Goal: Task Accomplishment & Management: Use online tool/utility

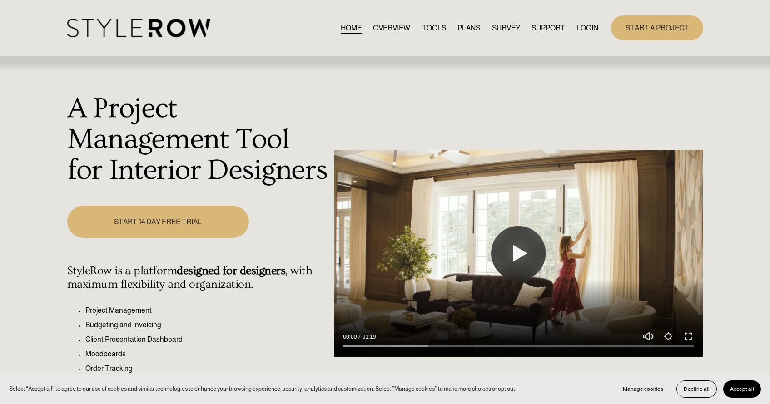
click at [584, 25] on link "LOGIN" at bounding box center [588, 28] width 22 height 12
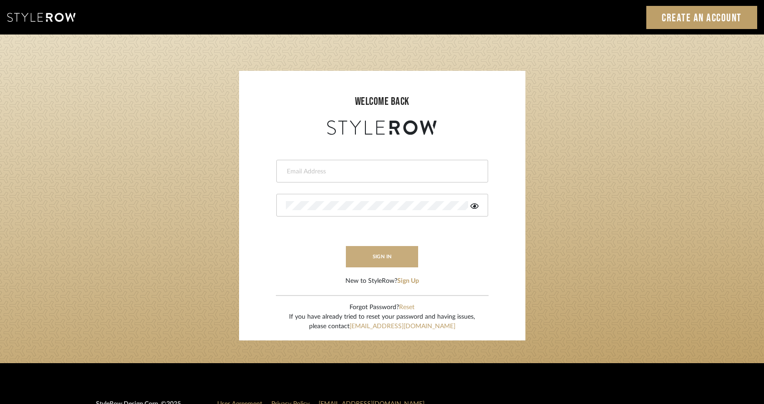
type input "keegan@keeganwilliamsinteriors.com"
click at [378, 258] on button "sign in" at bounding box center [382, 256] width 73 height 21
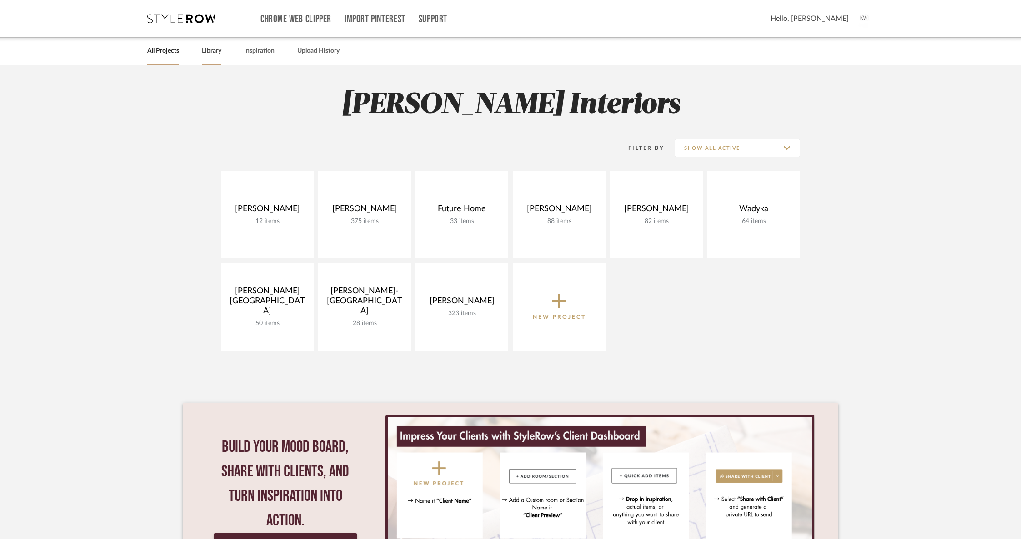
click at [213, 50] on link "Library" at bounding box center [212, 51] width 20 height 12
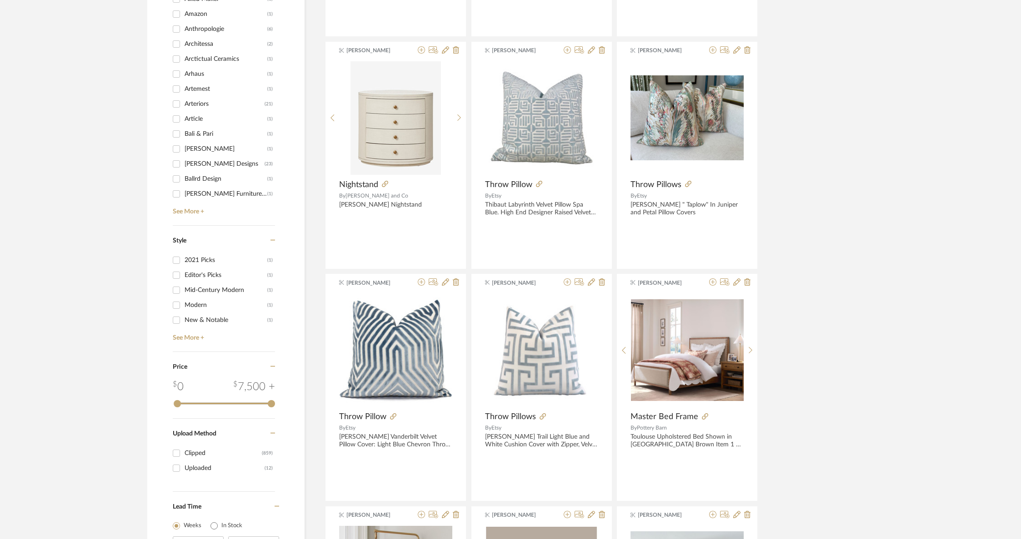
scroll to position [792, 0]
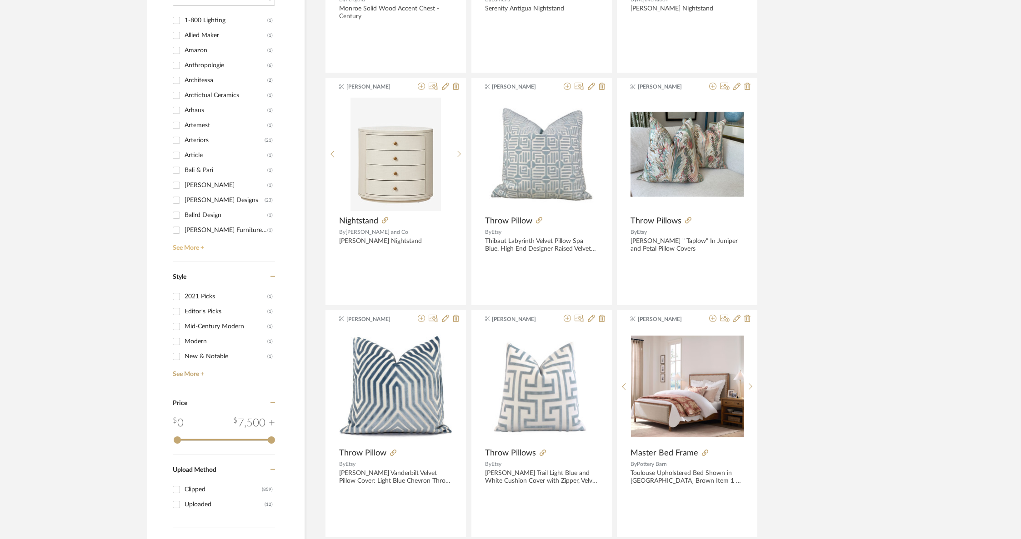
click at [191, 247] on link "See More +" at bounding box center [222, 245] width 105 height 15
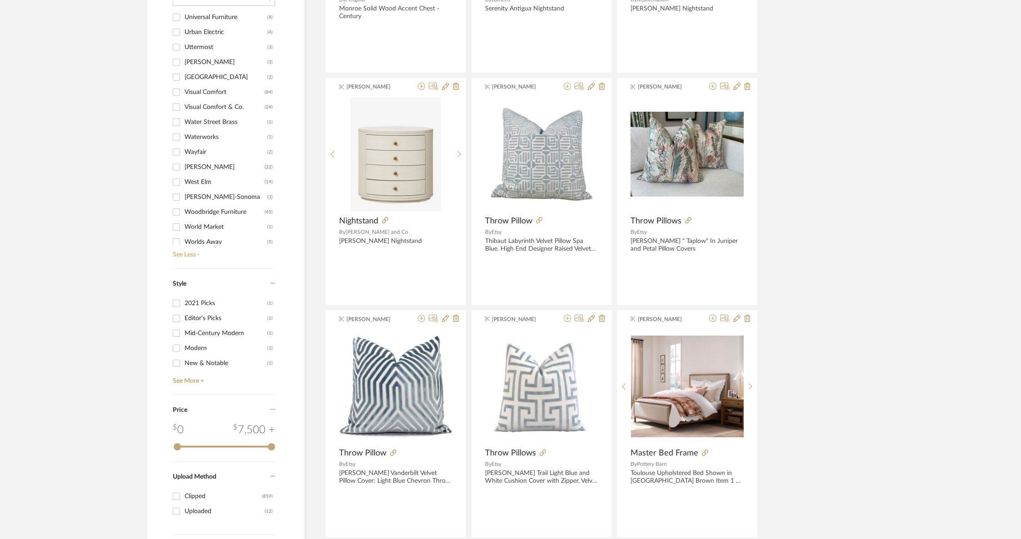
scroll to position [2055, 0]
click at [174, 92] on input "Visual Comfort (84)" at bounding box center [176, 94] width 15 height 15
checkbox input "true"
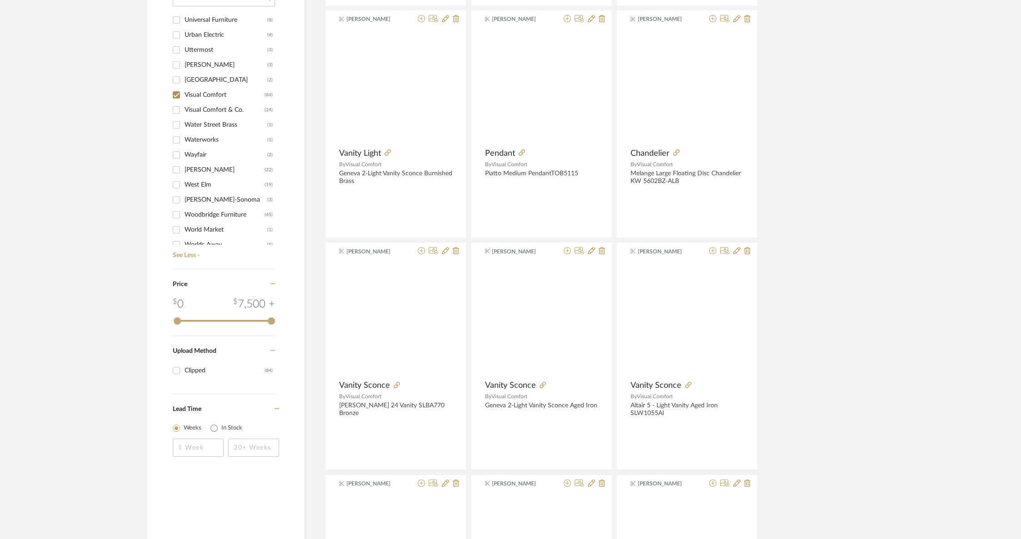
click at [175, 105] on input "Visual Comfort & Co. (24)" at bounding box center [176, 110] width 15 height 15
checkbox input "true"
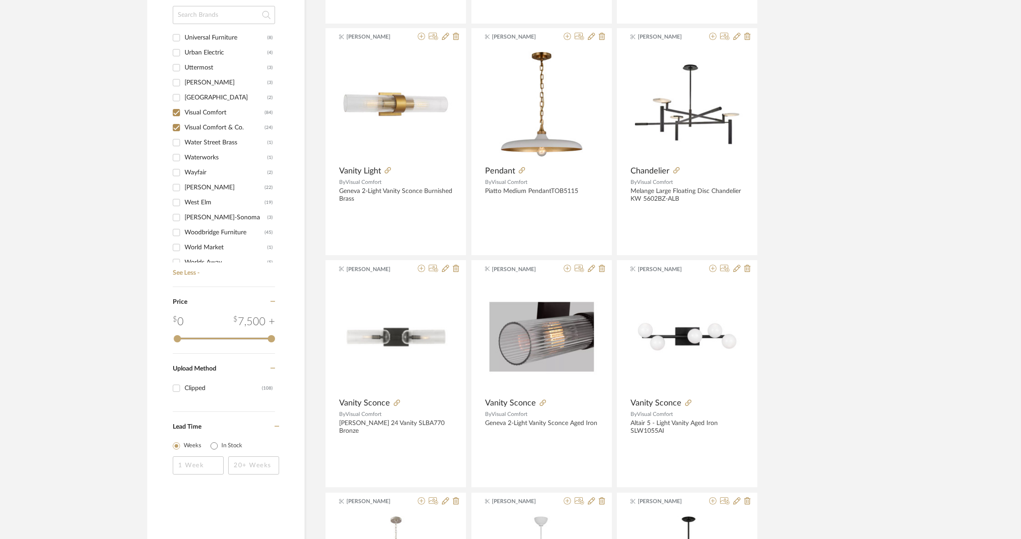
scroll to position [423, 0]
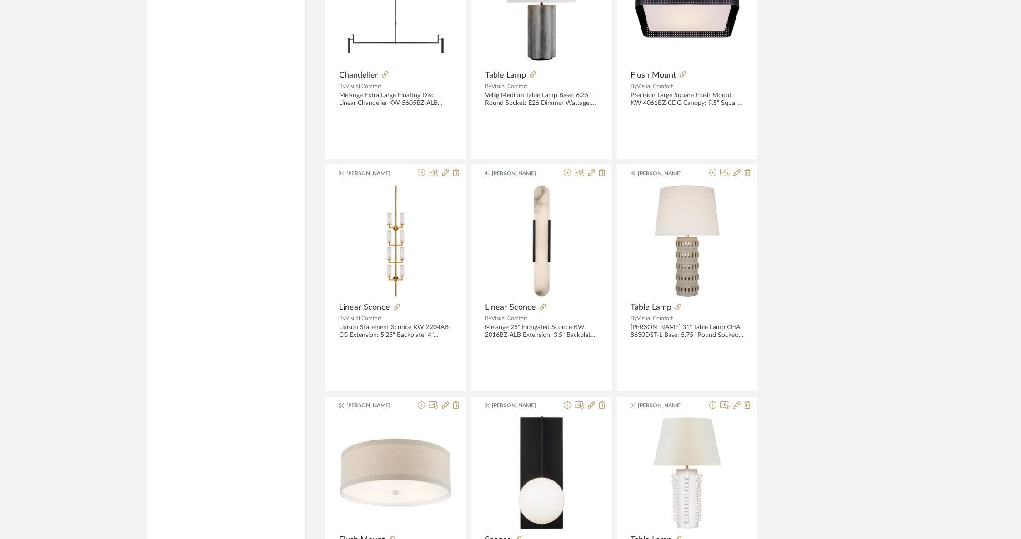
scroll to position [2483, 0]
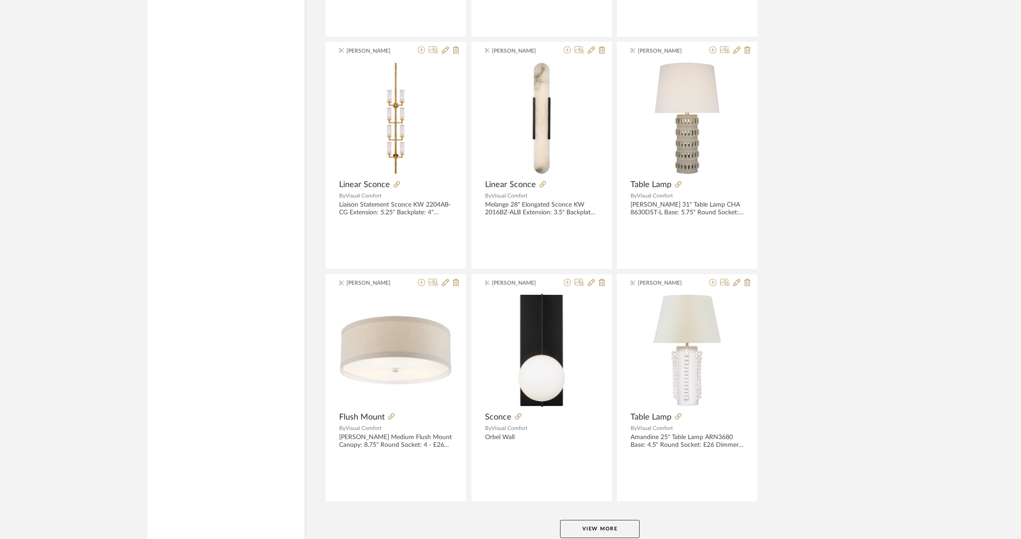
click at [601, 520] on button "View More" at bounding box center [600, 529] width 80 height 18
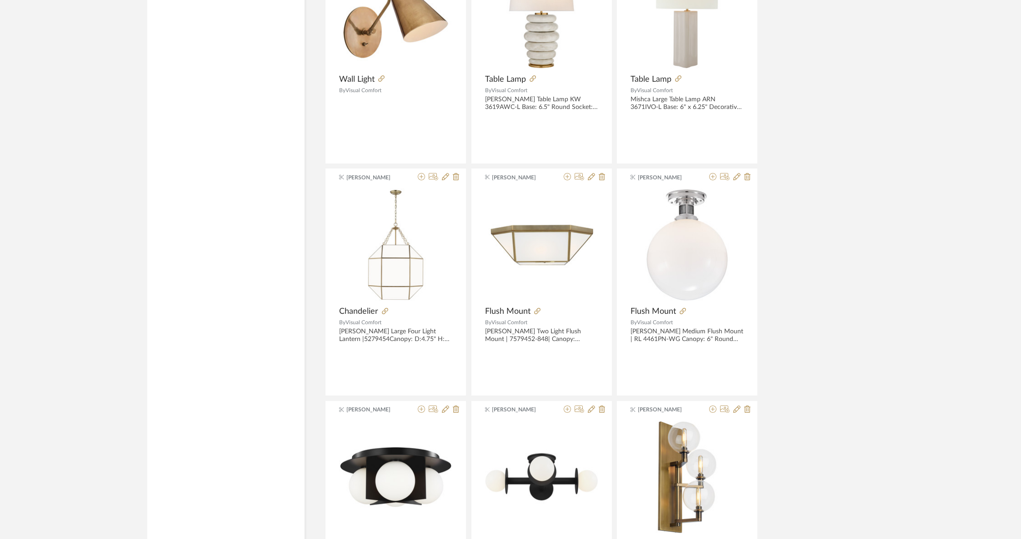
scroll to position [3853, 0]
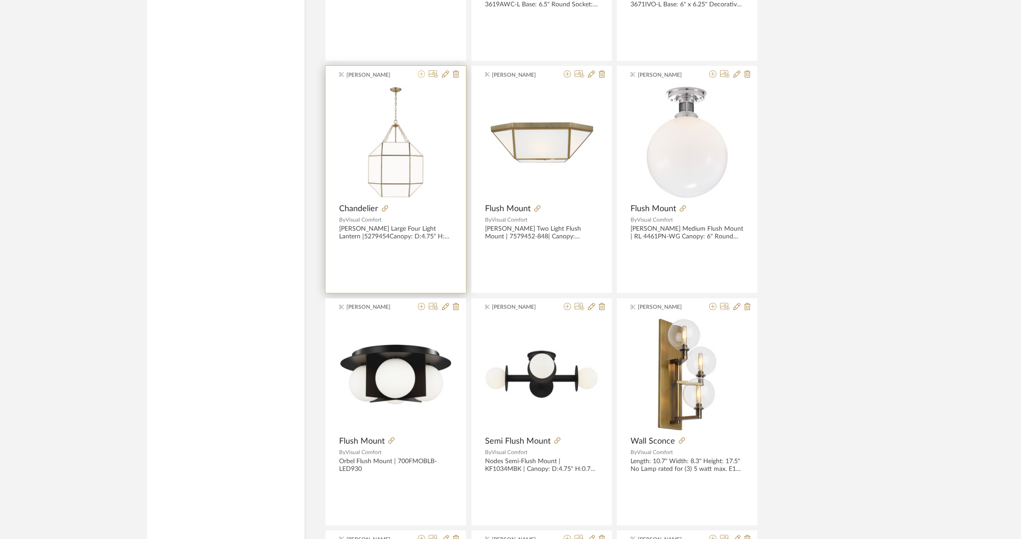
click at [423, 71] on icon at bounding box center [421, 73] width 7 height 7
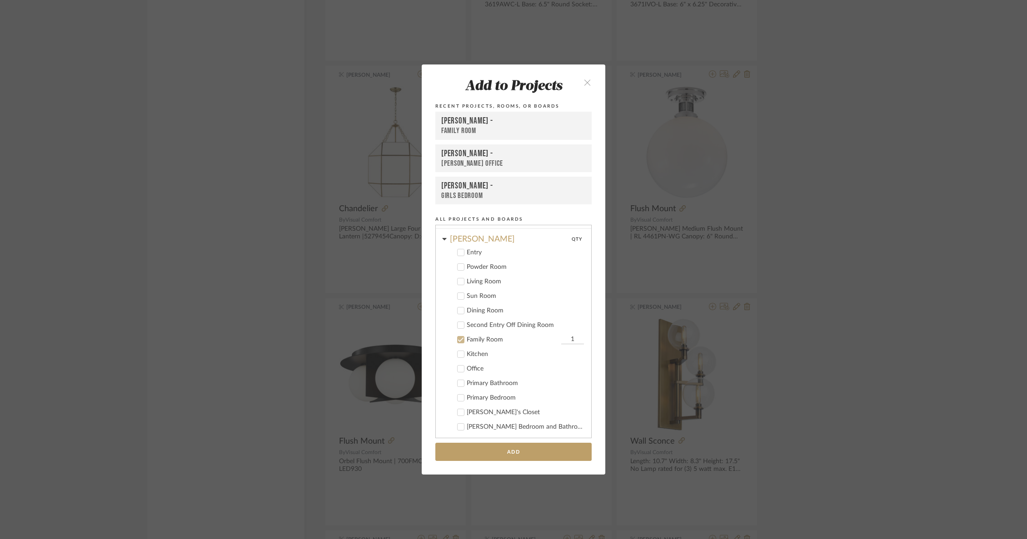
scroll to position [0, 0]
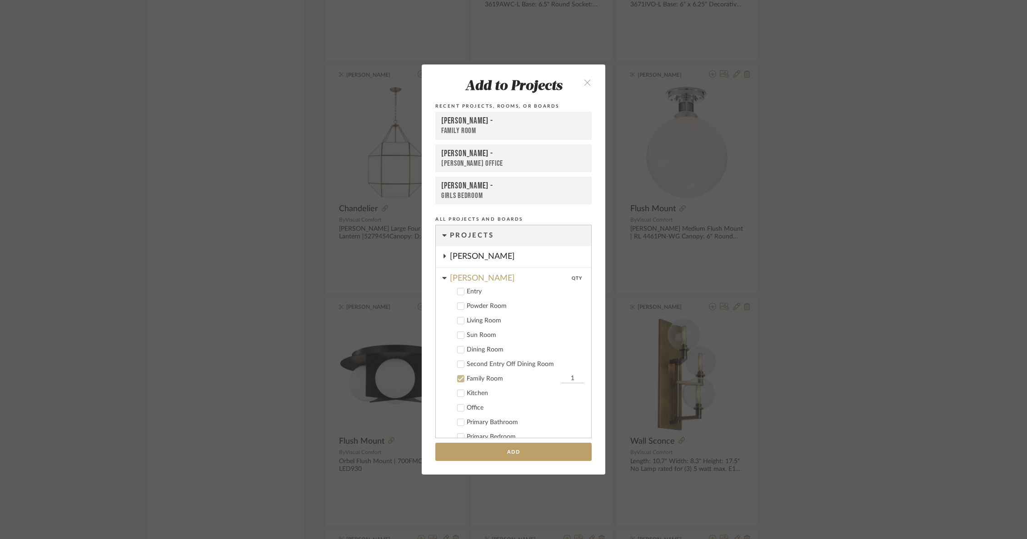
click at [461, 381] on label "Family Room 1" at bounding box center [516, 378] width 135 height 9
click at [462, 278] on div "Chorzempa" at bounding box center [520, 276] width 141 height 16
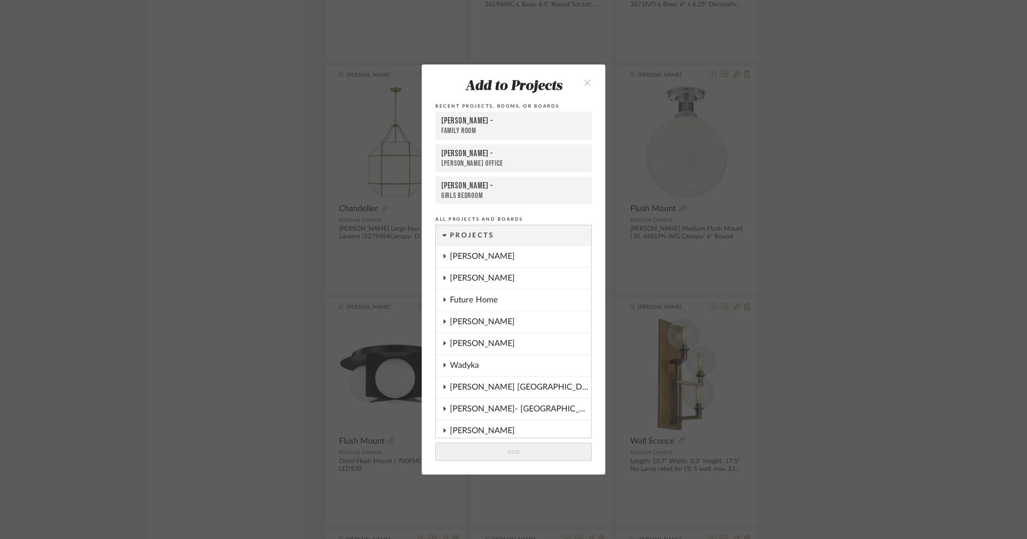
click at [459, 329] on div "Gardiner" at bounding box center [520, 322] width 141 height 21
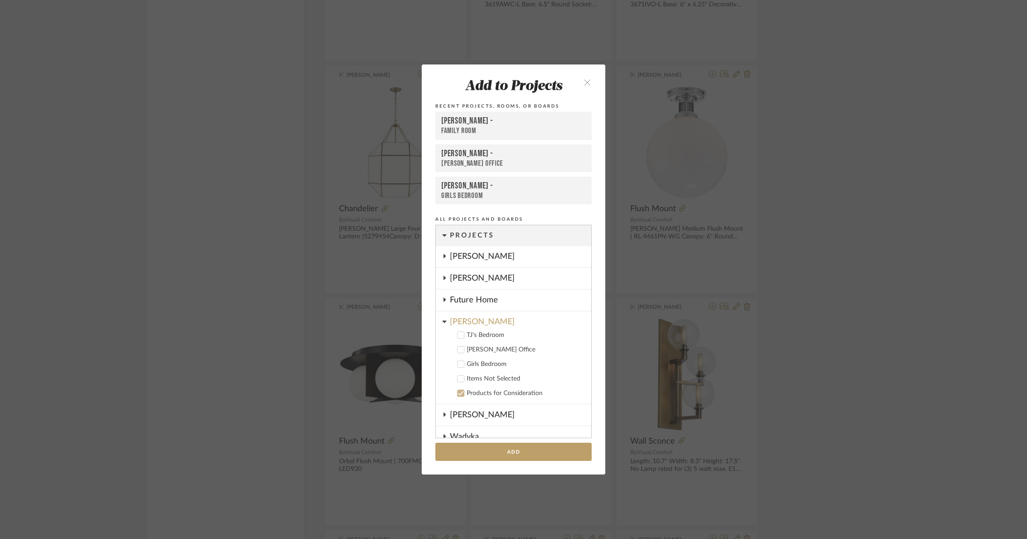
click at [454, 356] on cdk-nested-tree-node "Whitney's Office" at bounding box center [510, 349] width 148 height 15
click at [458, 351] on icon at bounding box center [461, 350] width 6 height 6
click at [508, 447] on button "Add" at bounding box center [513, 452] width 156 height 19
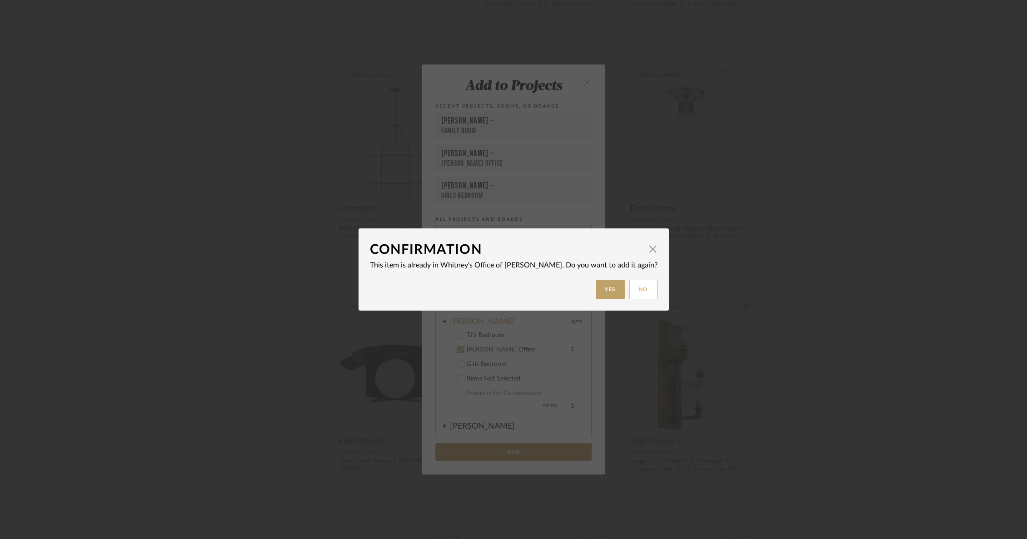
click at [629, 290] on button "No" at bounding box center [643, 290] width 28 height 20
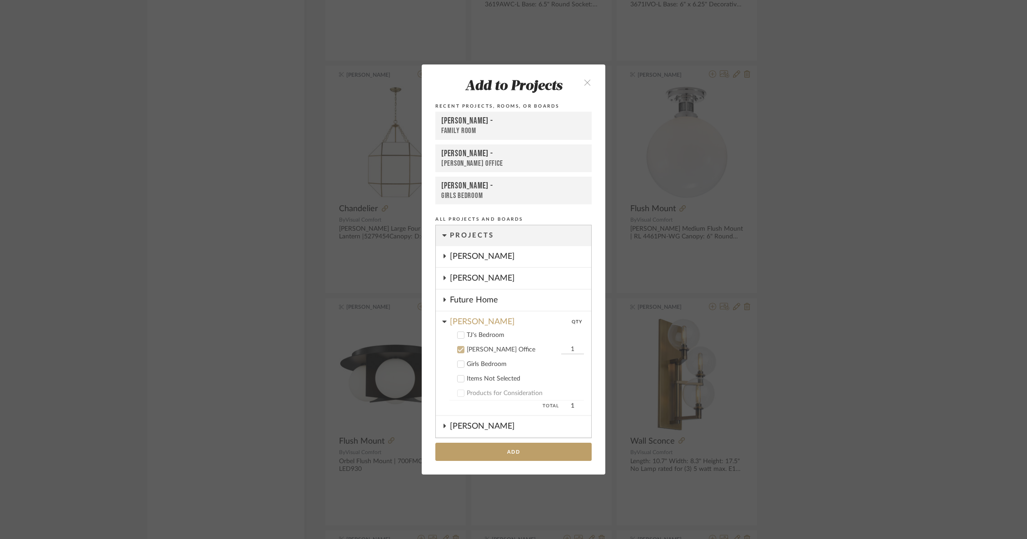
click at [288, 172] on div "Add to Projects Recent Projects, Rooms, or Boards Chorzempa - Family Room Gardi…" at bounding box center [513, 269] width 1027 height 539
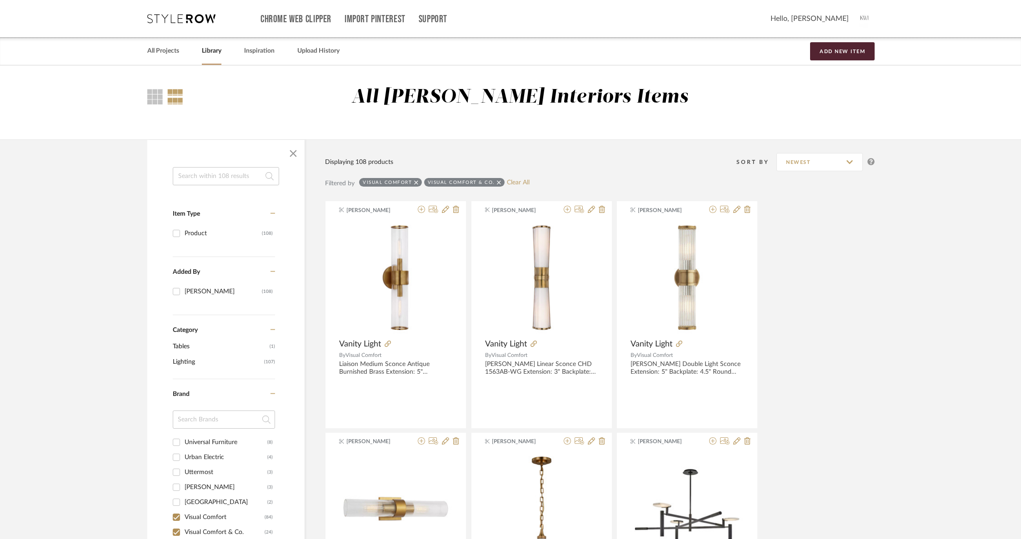
click at [232, 175] on input at bounding box center [226, 176] width 106 height 18
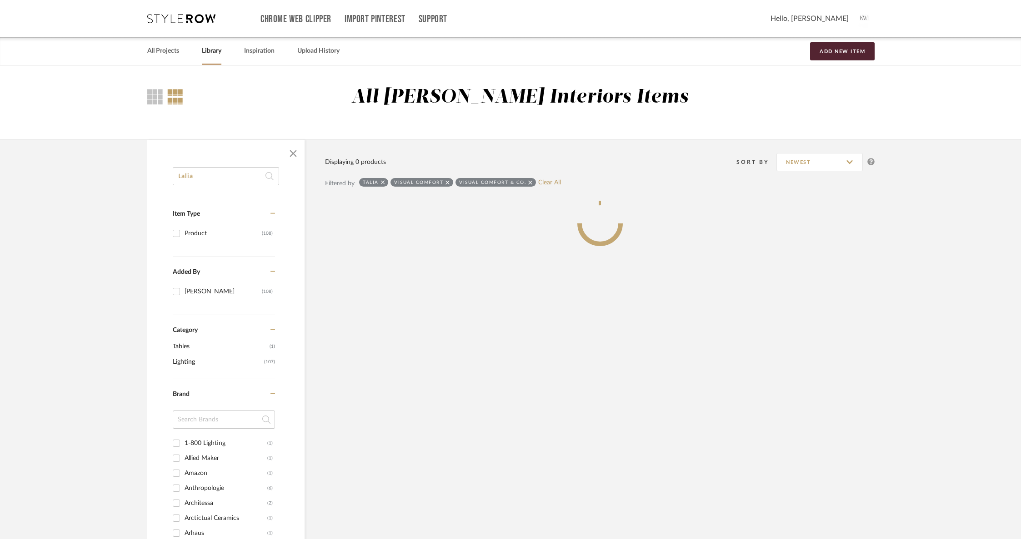
type input "talia"
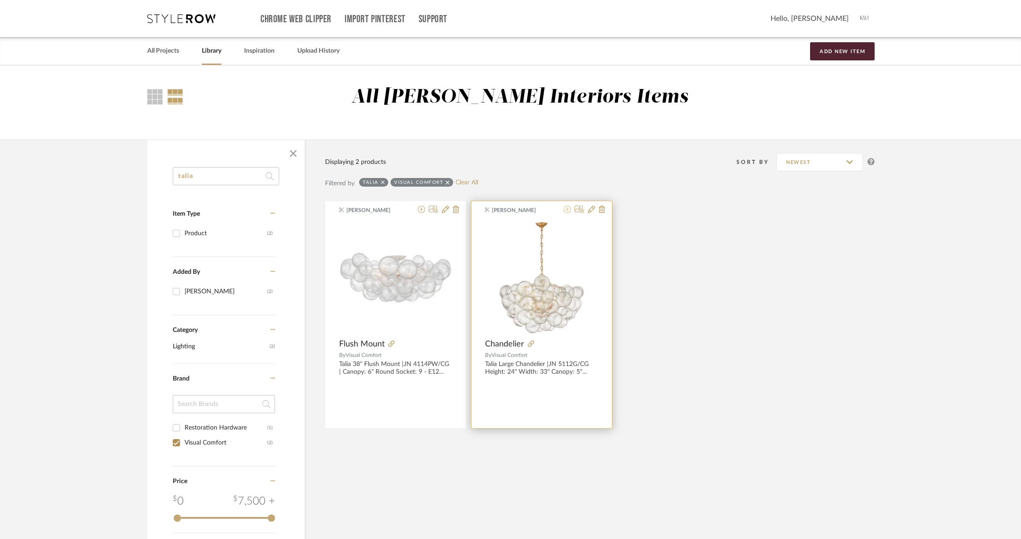
click at [568, 210] on icon at bounding box center [566, 209] width 7 height 7
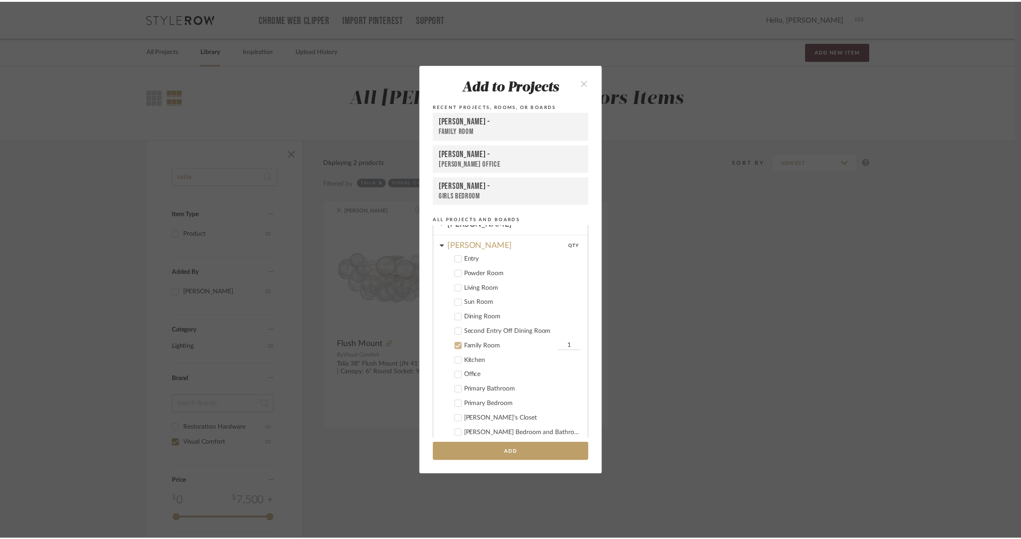
scroll to position [30, 0]
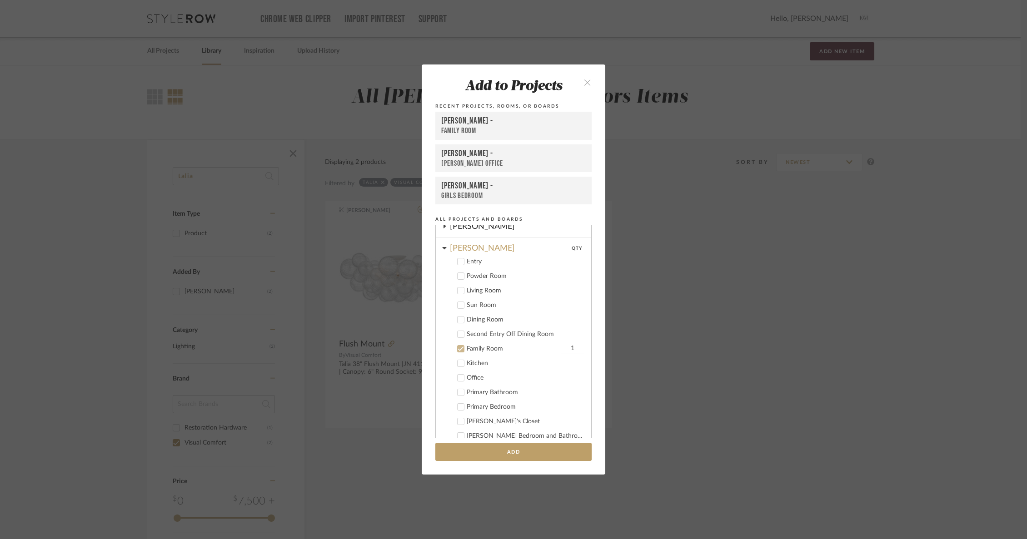
click at [458, 352] on icon at bounding box center [461, 349] width 6 height 6
click at [457, 250] on div "Chorzempa" at bounding box center [520, 246] width 141 height 16
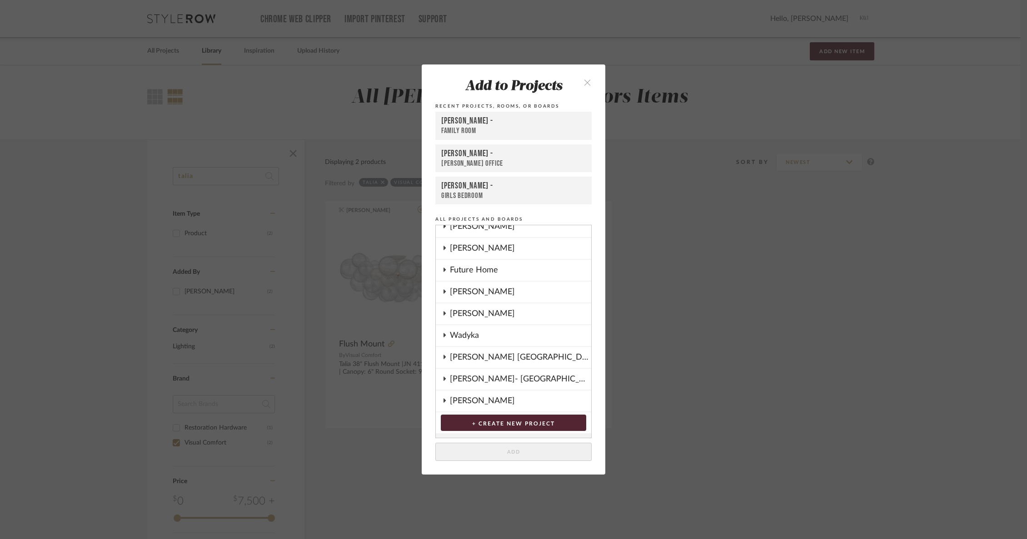
click at [459, 290] on div "Gardiner" at bounding box center [520, 292] width 141 height 21
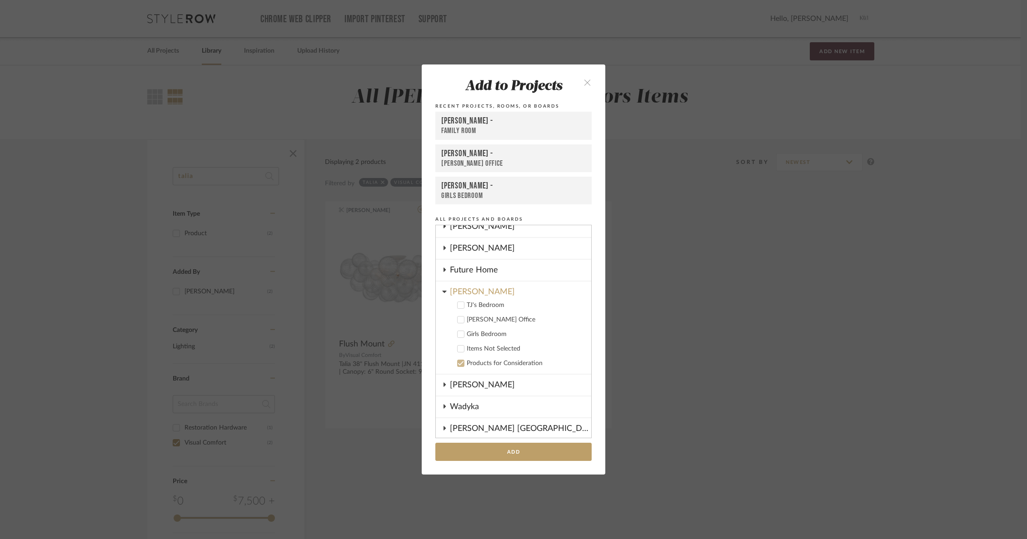
click at [458, 322] on icon at bounding box center [461, 320] width 6 height 5
click at [500, 452] on button "Add" at bounding box center [513, 452] width 156 height 19
